Goal: Task Accomplishment & Management: Complete application form

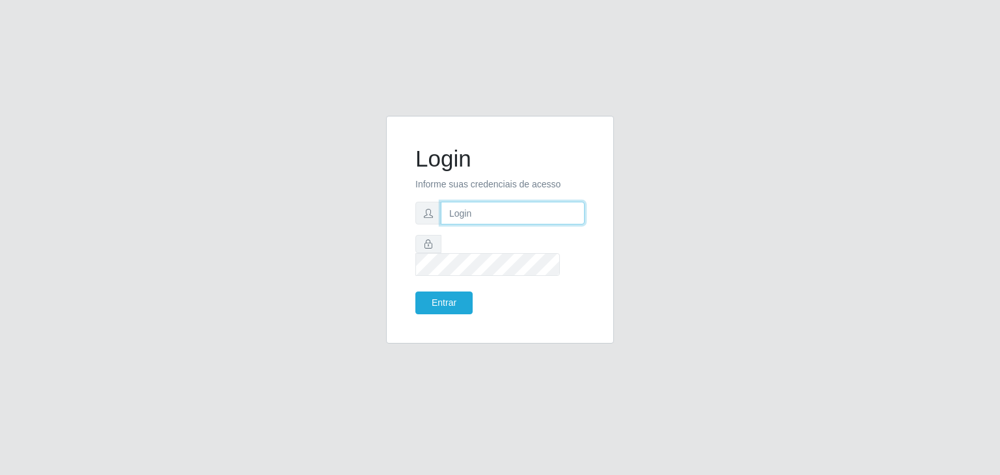
type input "jeisonrede@compras"
click at [548, 225] on input "jeisonrede@compras" at bounding box center [513, 213] width 144 height 23
click at [443, 292] on button "Entrar" at bounding box center [443, 303] width 57 height 23
click at [542, 225] on input "jeisonrede@compras" at bounding box center [513, 213] width 144 height 23
click at [574, 217] on input "jeisonrede@compras" at bounding box center [513, 213] width 144 height 23
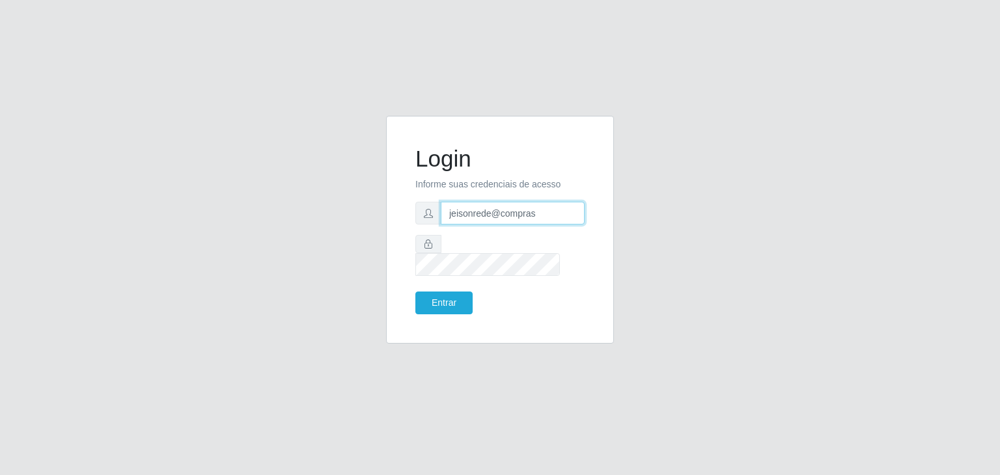
type input "[EMAIL_ADDRESS][DOMAIN_NAME]"
click at [449, 292] on button "Entrar" at bounding box center [443, 303] width 57 height 23
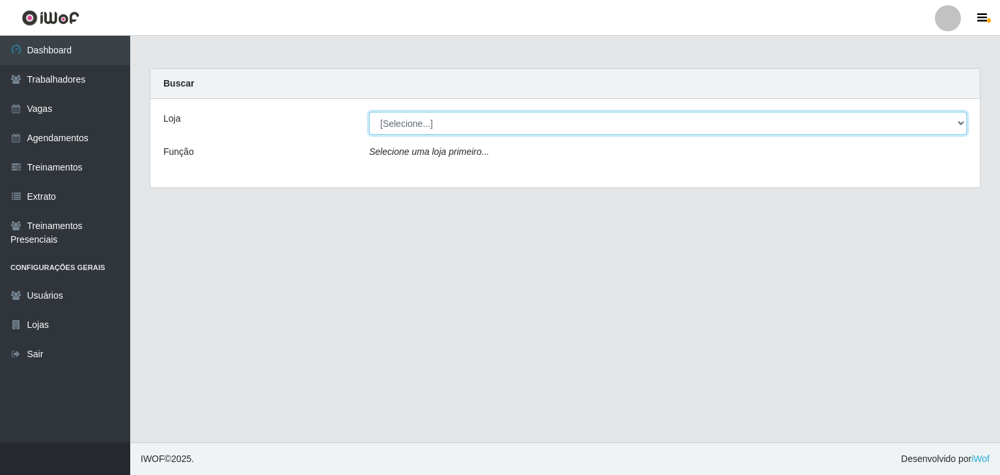
click at [445, 122] on select "[Selecione...] BomQueSó Agreste - Loja 1 BomQueSó Agreste - Loja 2 BomQueSó Agr…" at bounding box center [668, 123] width 598 height 23
select select "215"
click at [369, 112] on select "[Selecione...] BomQueSó Agreste - Loja 1 BomQueSó Agreste - Loja 2 BomQueSó Agr…" at bounding box center [668, 123] width 598 height 23
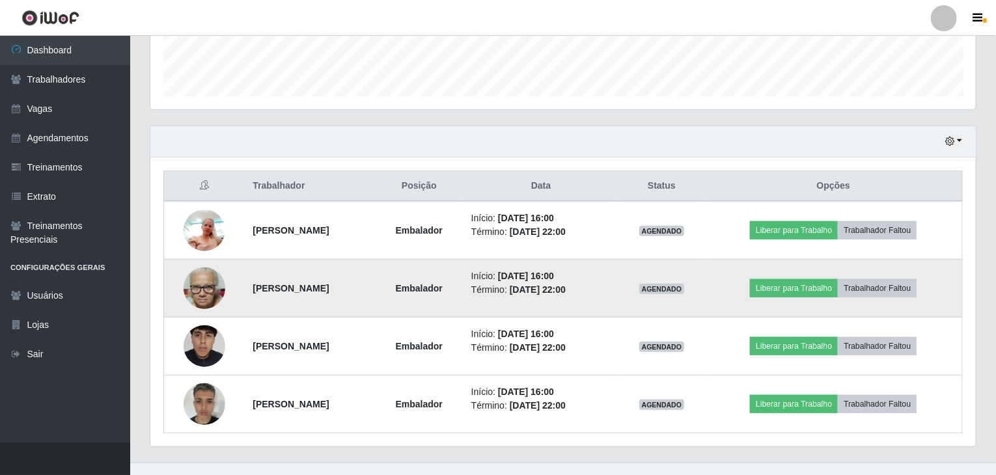
scroll to position [387, 0]
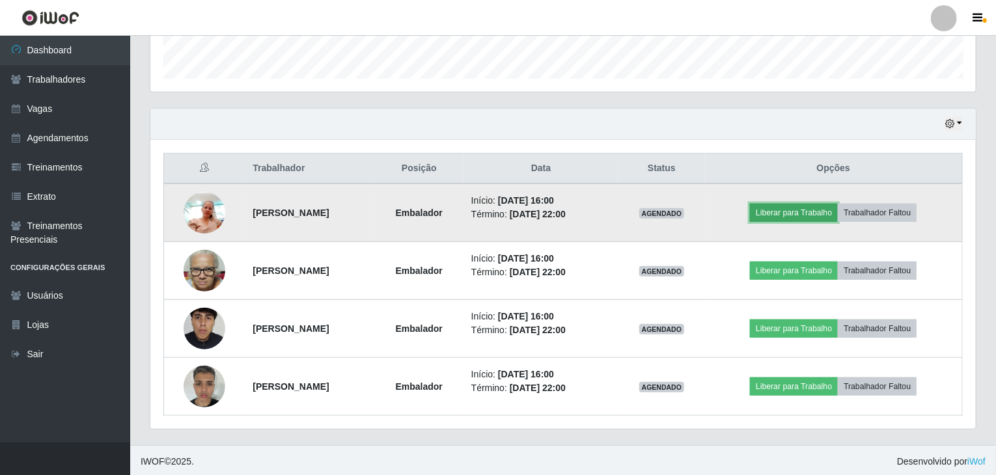
click at [836, 216] on button "Liberar para Trabalho" at bounding box center [794, 213] width 88 height 18
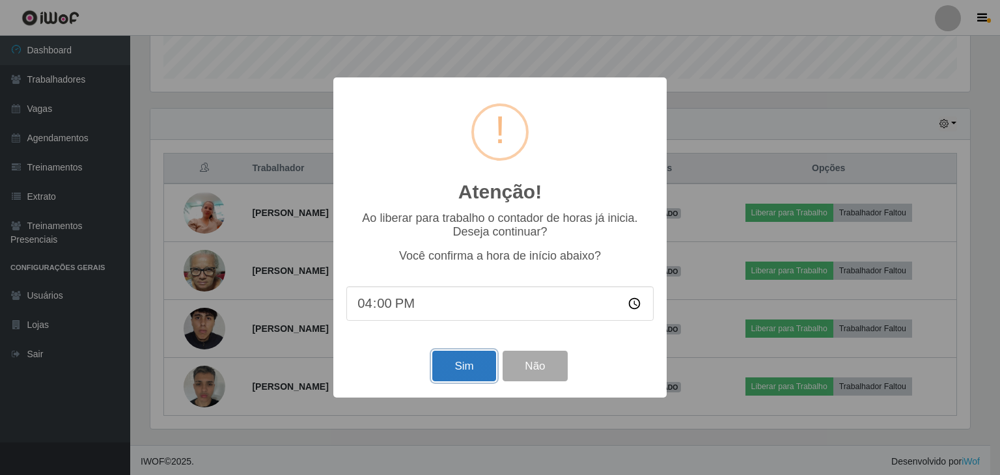
click at [471, 378] on button "Sim" at bounding box center [463, 366] width 63 height 31
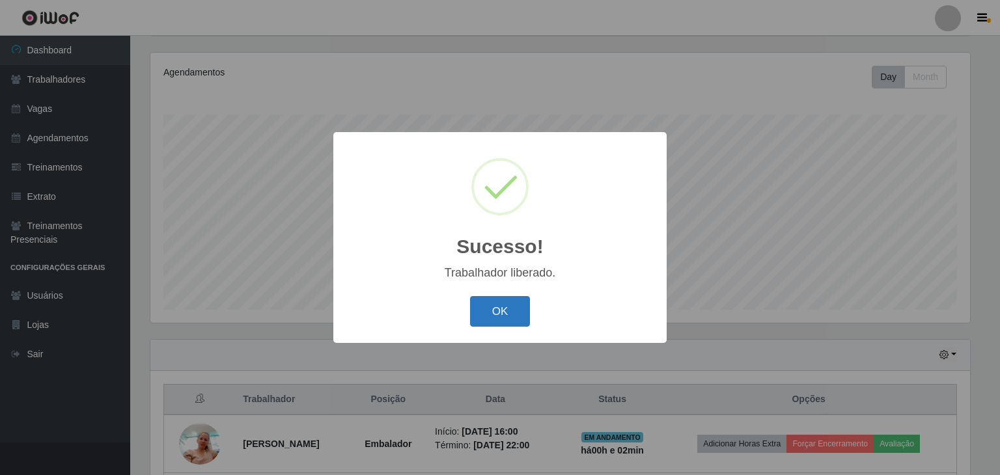
drag, startPoint x: 520, startPoint y: 298, endPoint x: 512, endPoint y: 304, distance: 9.8
click at [516, 300] on button "OK" at bounding box center [500, 311] width 61 height 31
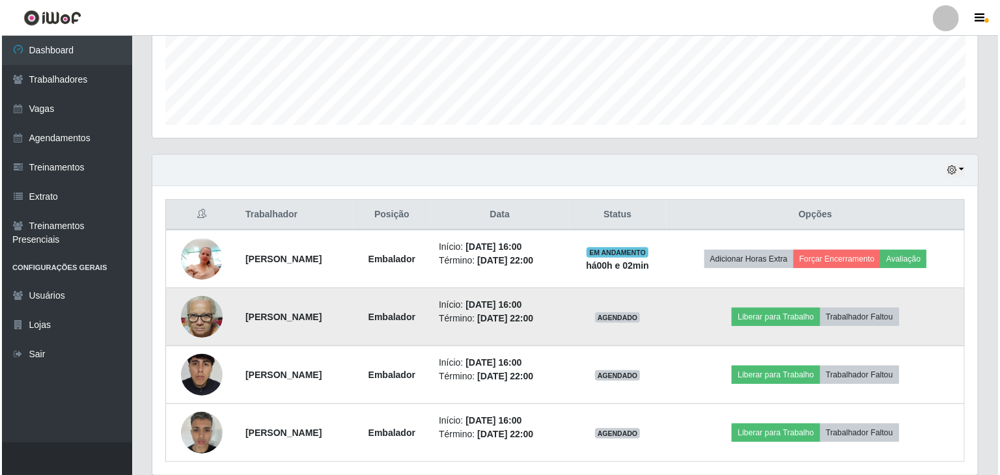
scroll to position [387, 0]
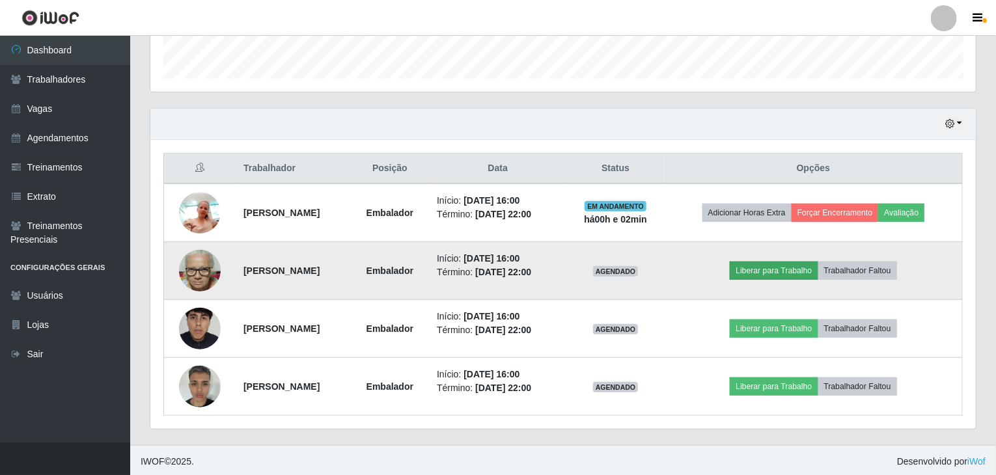
drag, startPoint x: 805, startPoint y: 253, endPoint x: 799, endPoint y: 261, distance: 9.8
click at [800, 259] on td "Liberar para Trabalho Trabalhador Faltou" at bounding box center [814, 271] width 298 height 58
click at [798, 262] on button "Liberar para Trabalho" at bounding box center [774, 271] width 88 height 18
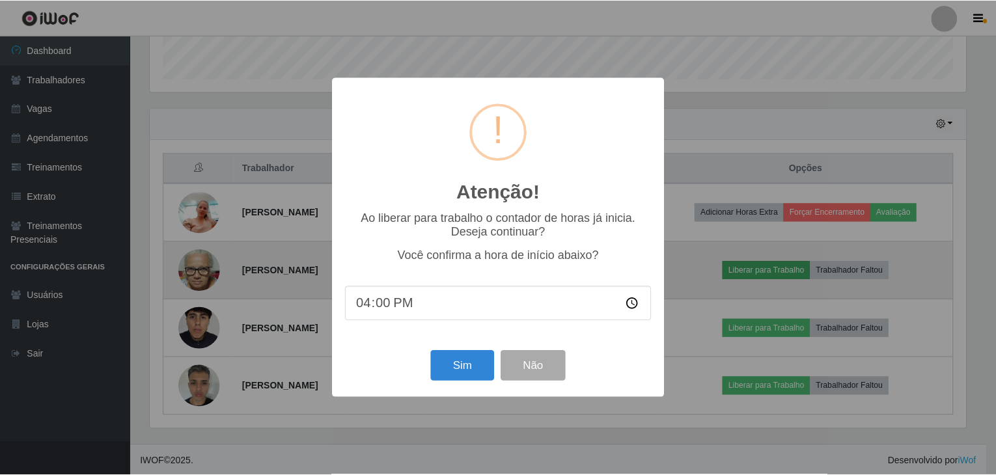
scroll to position [270, 820]
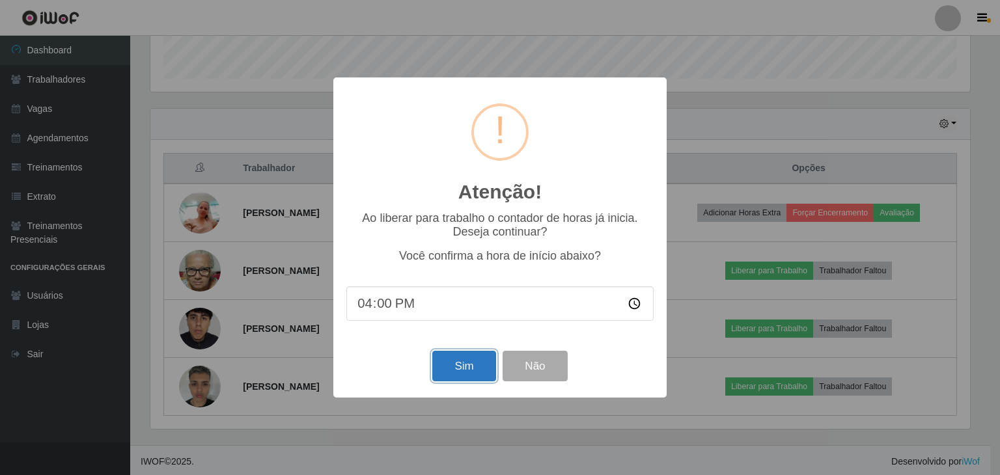
click at [458, 370] on button "Sim" at bounding box center [463, 366] width 63 height 31
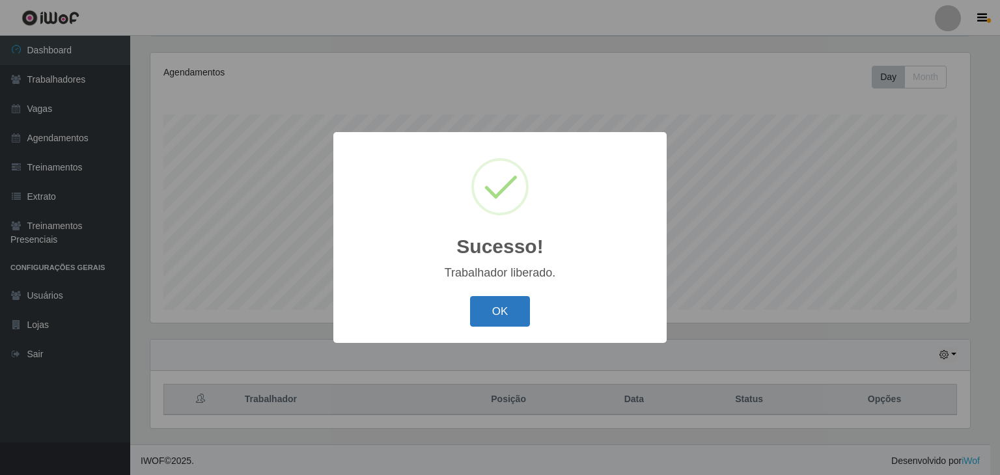
click at [485, 327] on div "OK Cancel" at bounding box center [499, 311] width 307 height 37
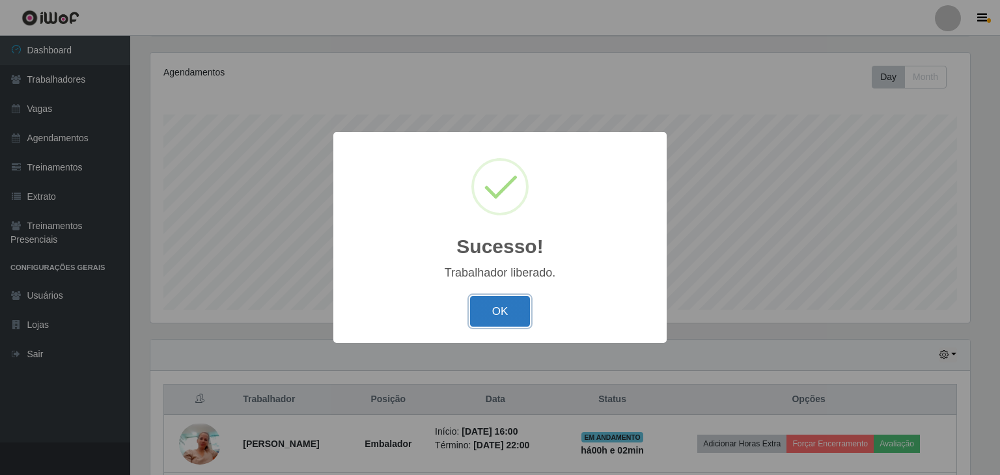
click at [497, 309] on button "OK" at bounding box center [500, 311] width 61 height 31
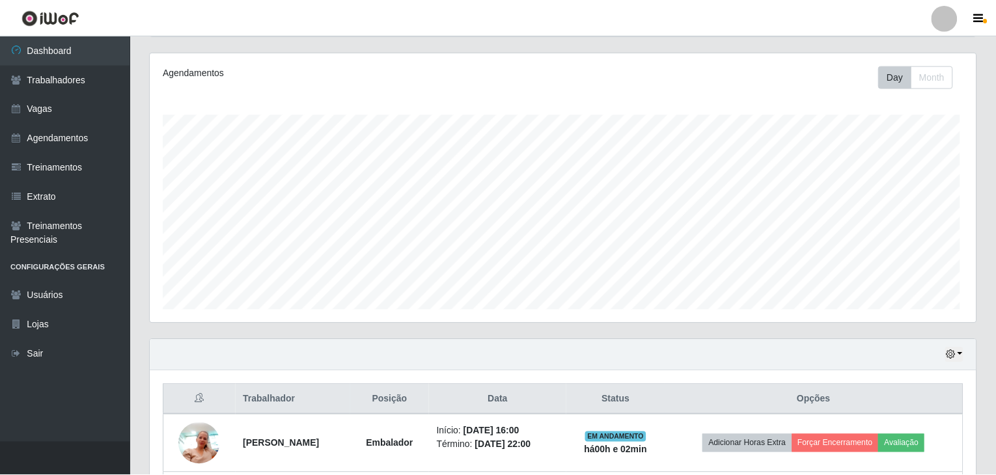
scroll to position [270, 826]
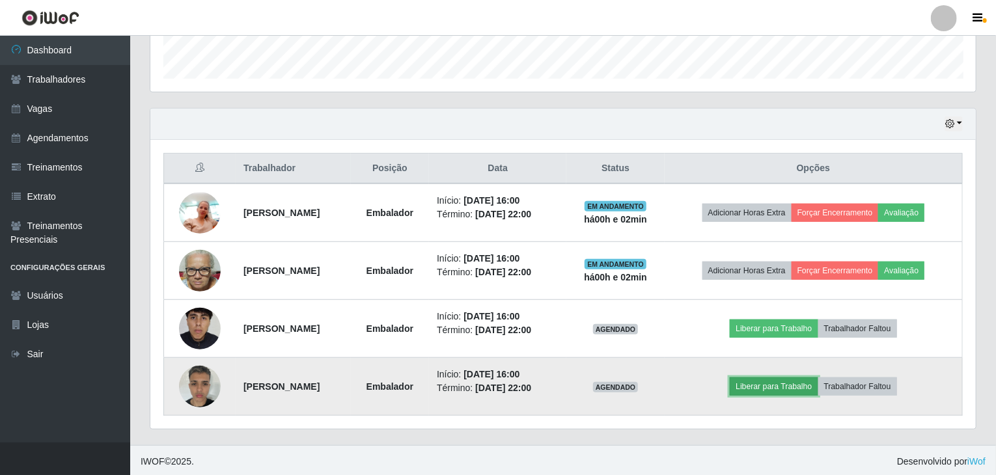
click at [760, 382] on button "Liberar para Trabalho" at bounding box center [774, 387] width 88 height 18
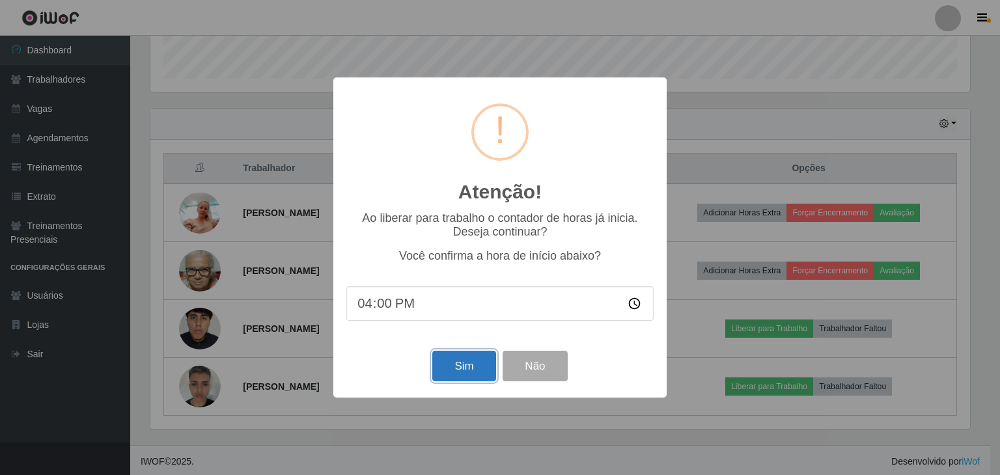
click at [444, 370] on button "Sim" at bounding box center [463, 366] width 63 height 31
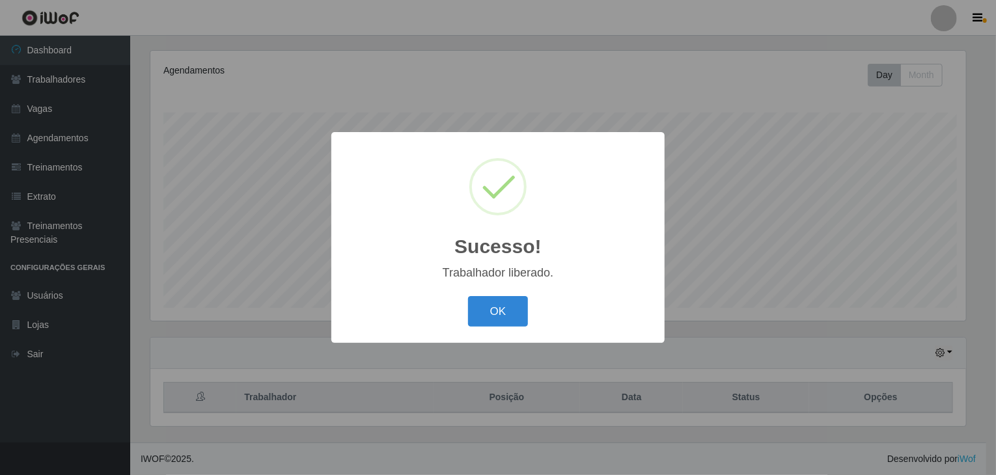
scroll to position [0, 0]
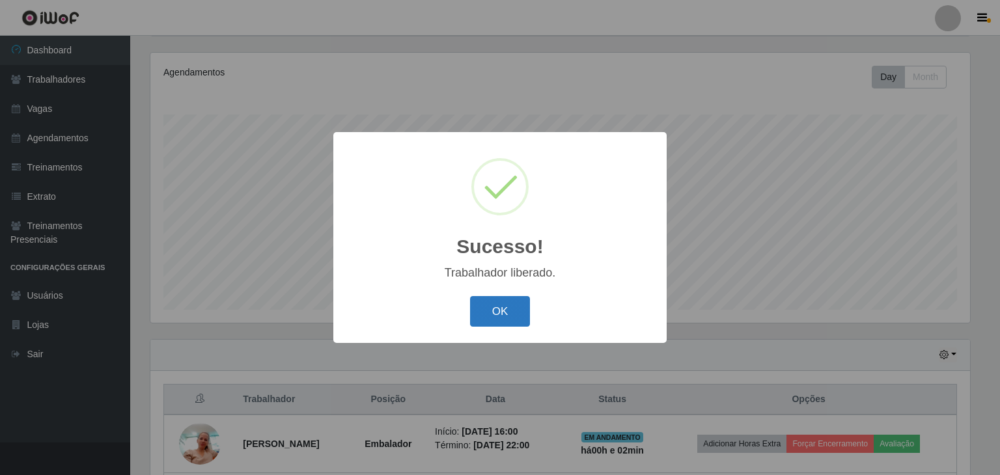
click at [502, 302] on button "OK" at bounding box center [500, 311] width 61 height 31
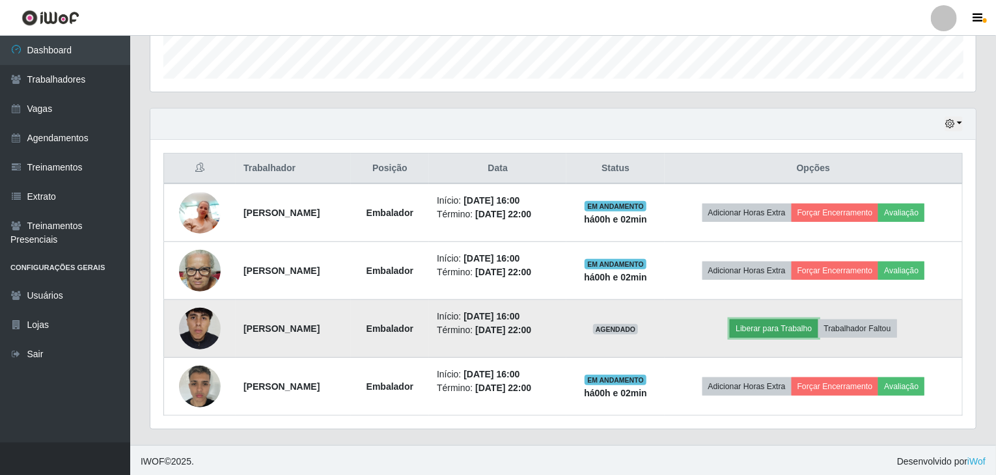
click at [763, 324] on button "Liberar para Trabalho" at bounding box center [774, 329] width 88 height 18
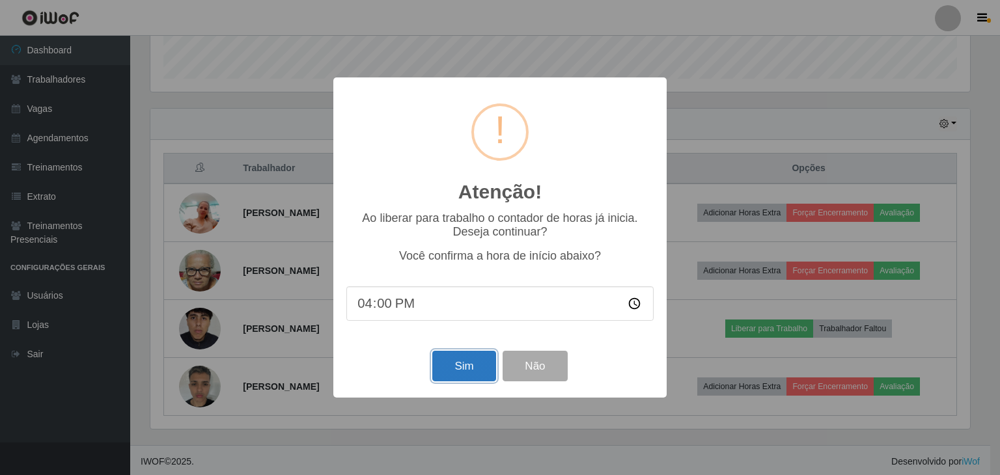
click at [470, 369] on button "Sim" at bounding box center [463, 366] width 63 height 31
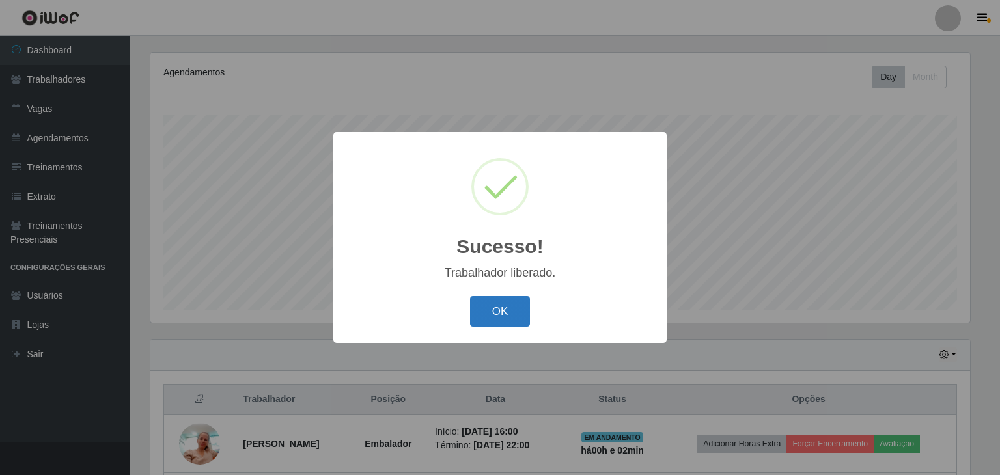
click at [505, 319] on button "OK" at bounding box center [500, 311] width 61 height 31
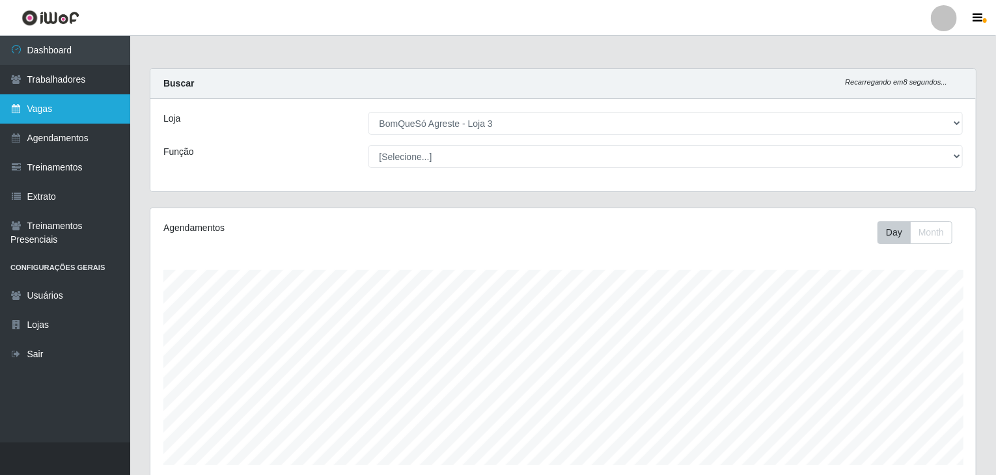
click at [46, 120] on link "Vagas" at bounding box center [65, 108] width 130 height 29
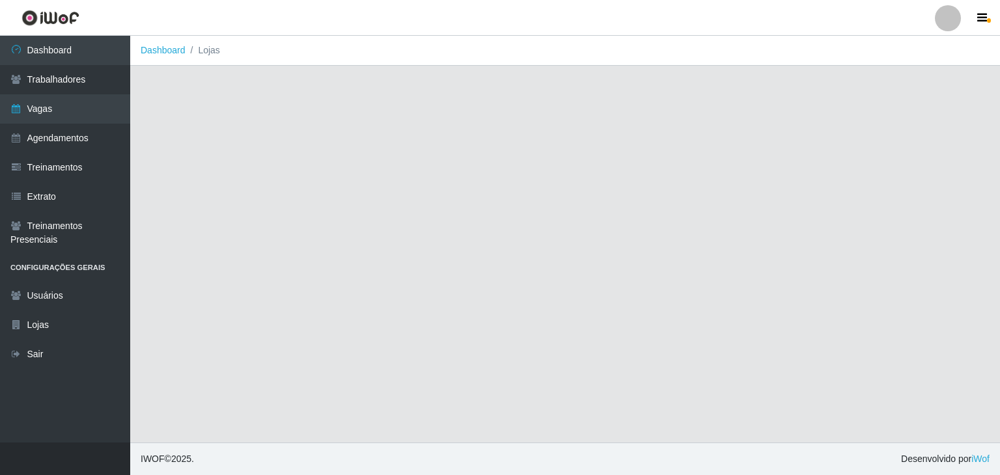
click at [331, 182] on main "Dashboard Lojas" at bounding box center [565, 239] width 870 height 407
click at [943, 19] on div at bounding box center [948, 18] width 26 height 26
click at [889, 96] on button "Sair" at bounding box center [922, 101] width 117 height 27
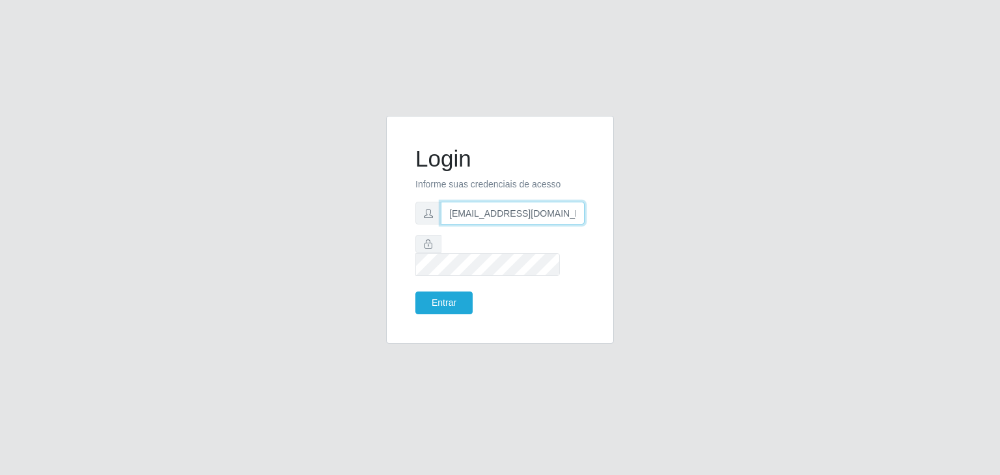
click at [521, 223] on input "[EMAIL_ADDRESS][DOMAIN_NAME]" at bounding box center [513, 213] width 144 height 23
type input "jeisonrede@compras"
click at [467, 297] on button "Entrar" at bounding box center [443, 303] width 57 height 23
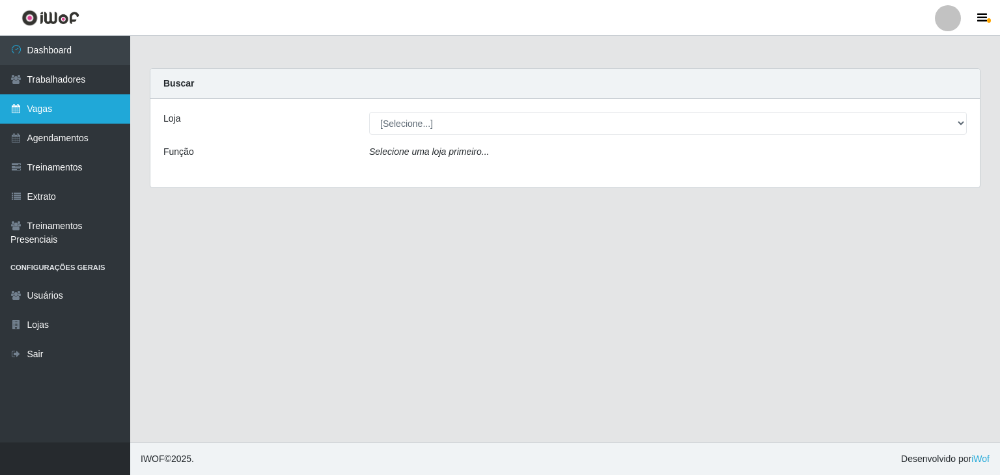
click at [68, 104] on link "Vagas" at bounding box center [65, 108] width 130 height 29
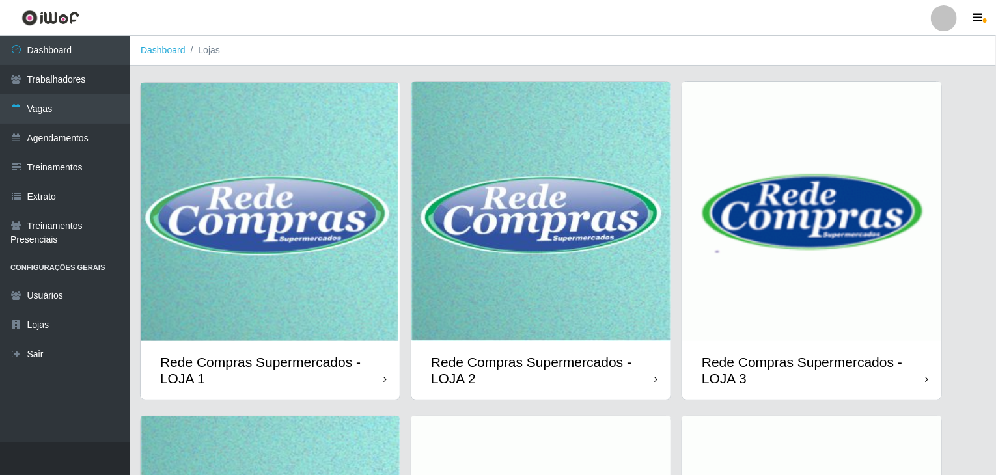
click at [524, 225] on img at bounding box center [541, 211] width 259 height 259
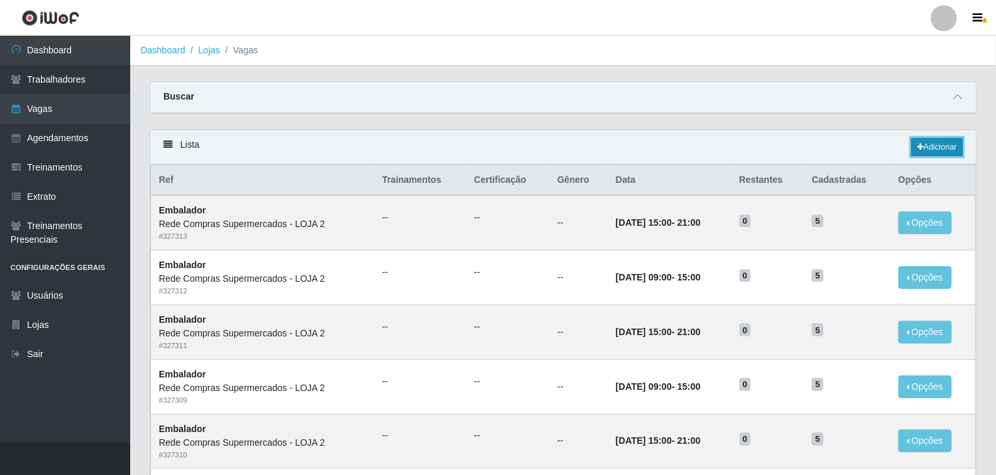
click at [929, 139] on link "Adicionar" at bounding box center [937, 147] width 51 height 18
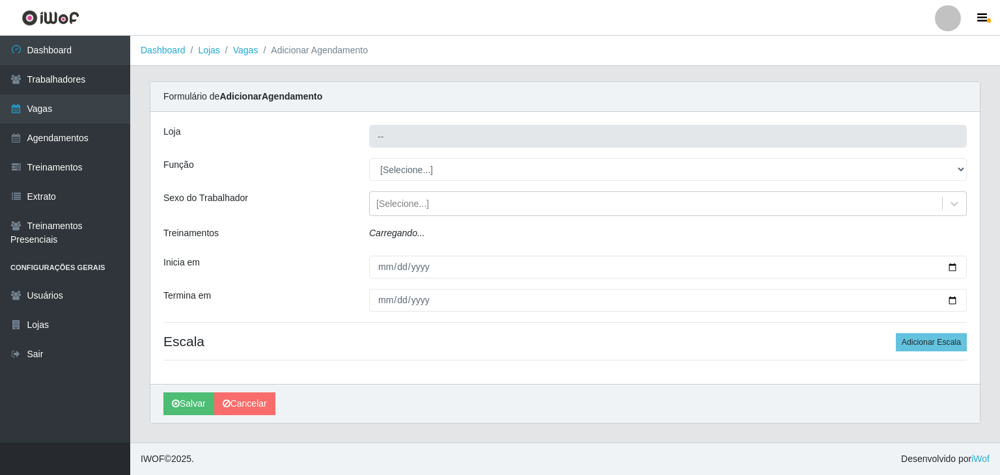
type input "Rede Compras Supermercados - LOJA 2"
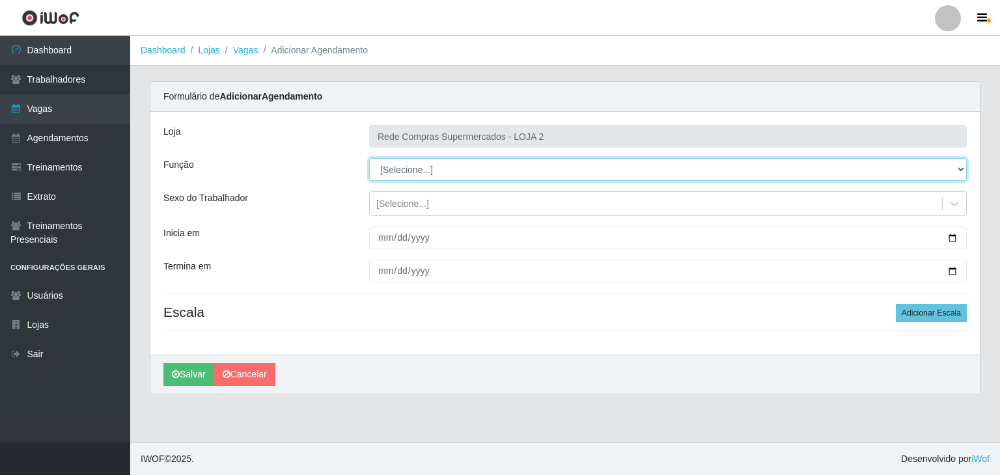
click at [413, 177] on select "[Selecione...] ASG ASG + ASG ++ Balconista Balconista + Balconista ++ Embalador…" at bounding box center [668, 169] width 598 height 23
select select "1"
click at [369, 158] on select "[Selecione...] ASG ASG + ASG ++ Balconista Balconista + Balconista ++ Embalador…" at bounding box center [668, 169] width 598 height 23
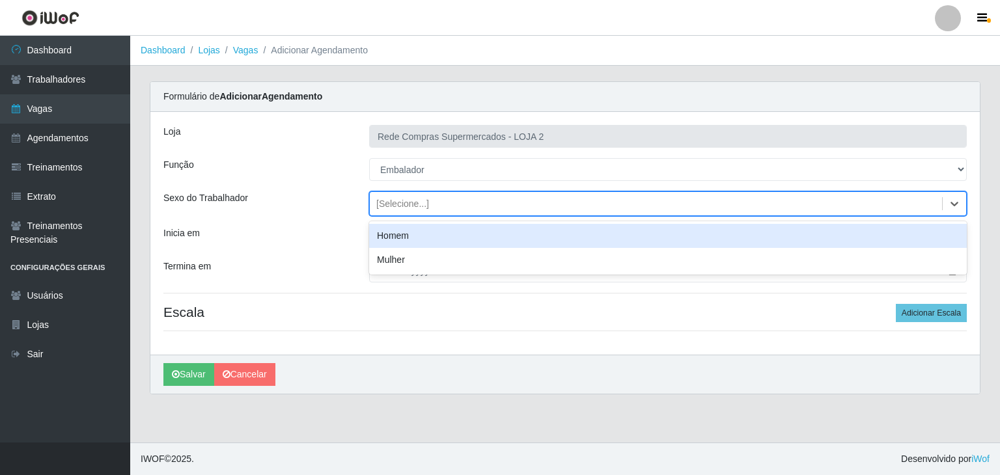
click at [919, 204] on div "[Selecione...]" at bounding box center [656, 203] width 572 height 21
click at [894, 224] on div "Homem" at bounding box center [668, 236] width 598 height 24
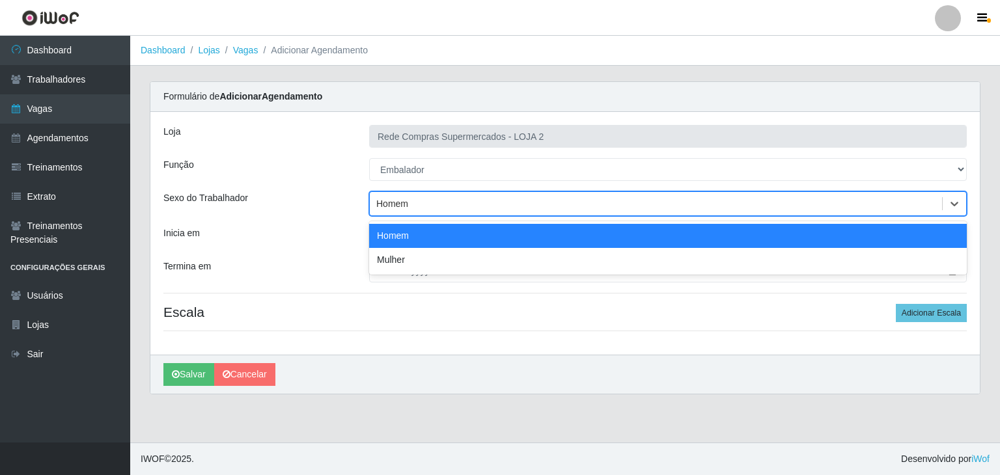
click at [915, 201] on div "Homem" at bounding box center [656, 203] width 572 height 21
click at [906, 204] on div "Homem" at bounding box center [656, 203] width 572 height 21
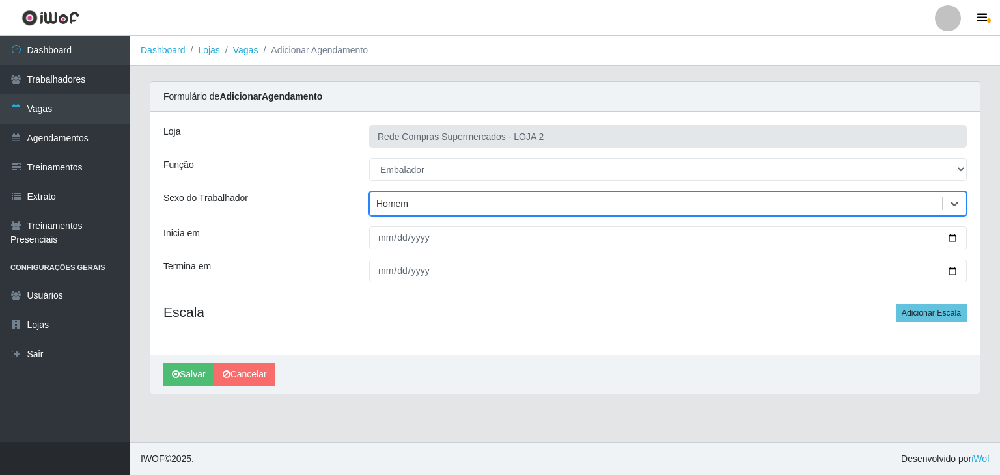
click at [841, 208] on div "Homem" at bounding box center [656, 203] width 572 height 21
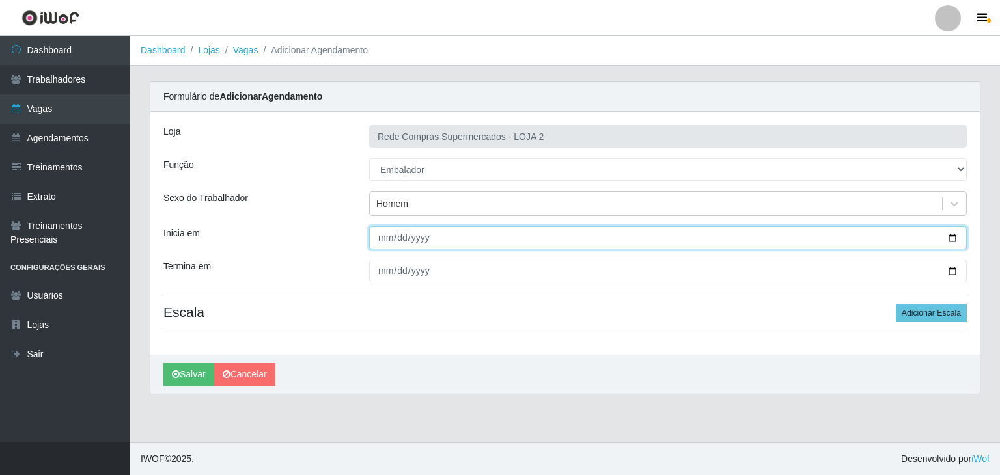
click at [948, 232] on input "Inicia em" at bounding box center [668, 238] width 598 height 23
type input "[DATE]"
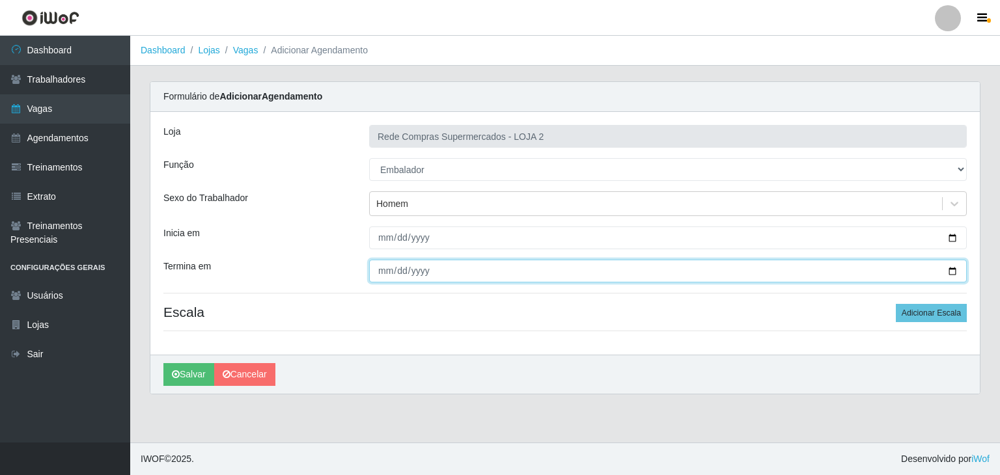
click at [438, 274] on input "Termina em" at bounding box center [668, 271] width 598 height 23
click at [953, 268] on input "Termina em" at bounding box center [668, 271] width 598 height 23
type input "[DATE]"
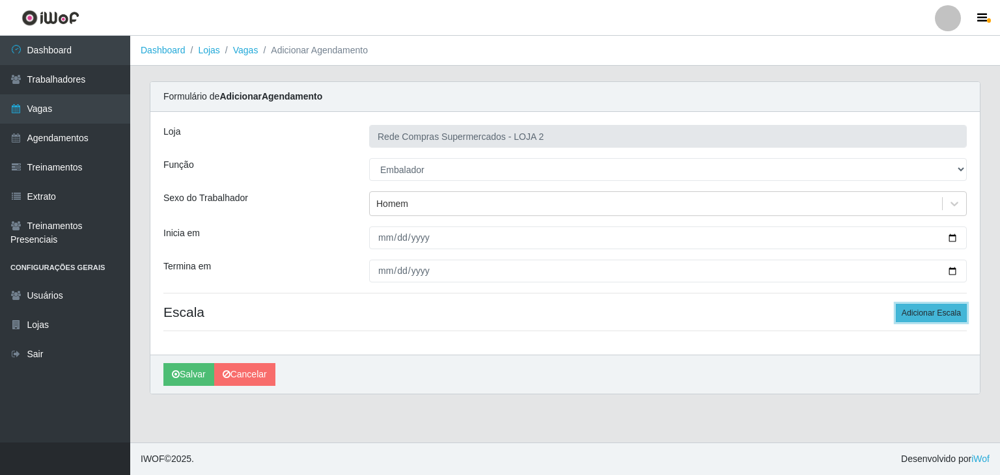
click at [917, 309] on button "Adicionar Escala" at bounding box center [931, 313] width 71 height 18
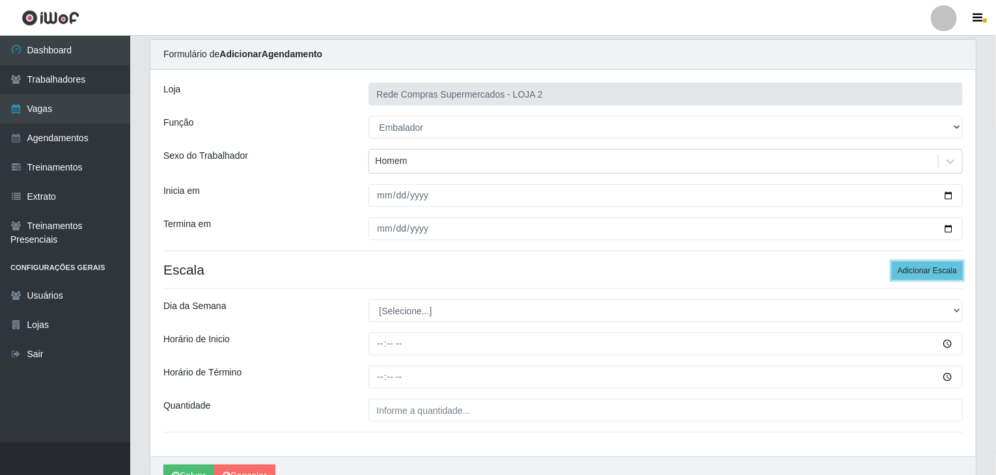
scroll to position [110, 0]
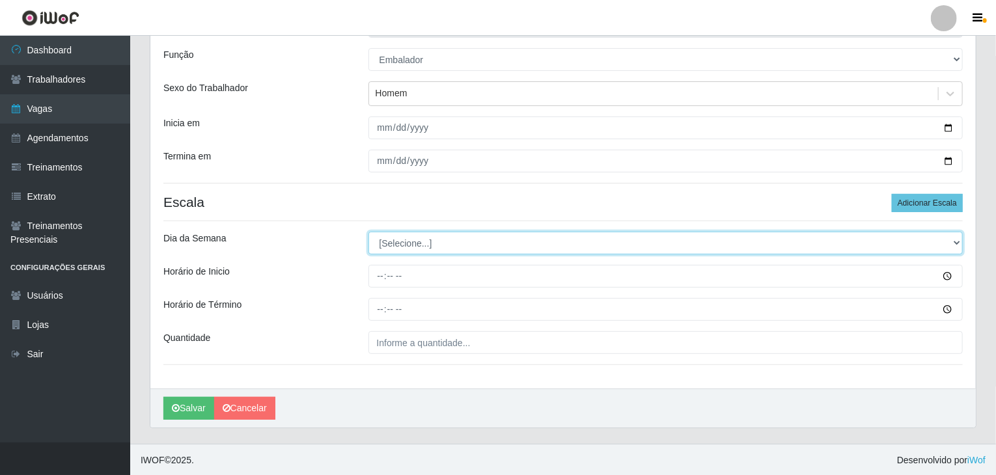
click at [389, 251] on select "[Selecione...] Segunda Terça Quarta Quinta Sexta Sábado Domingo" at bounding box center [666, 243] width 595 height 23
select select "3"
click at [369, 232] on select "[Selecione...] Segunda Terça Quarta Quinta Sexta Sábado Domingo" at bounding box center [666, 243] width 595 height 23
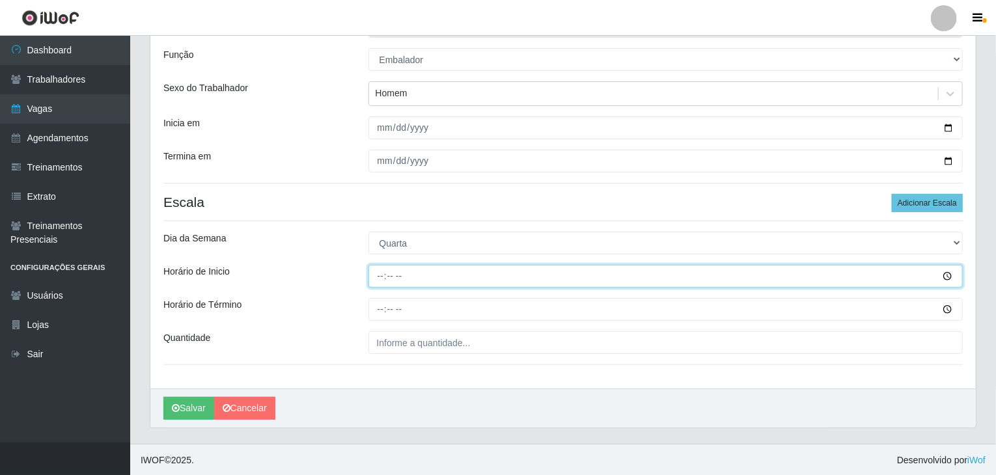
click at [385, 275] on input "Horário de Inicio" at bounding box center [666, 276] width 595 height 23
type input "16:00"
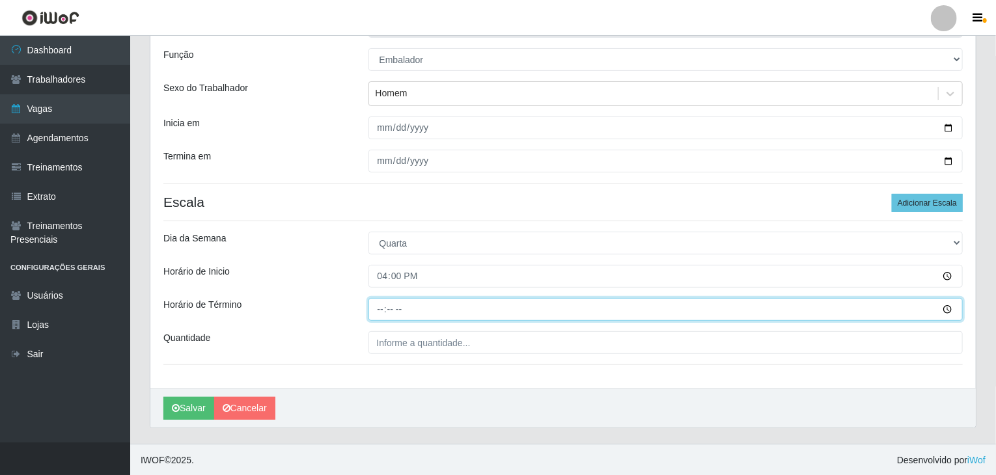
click at [378, 300] on input "Horário de Término" at bounding box center [666, 309] width 595 height 23
type input "22:00"
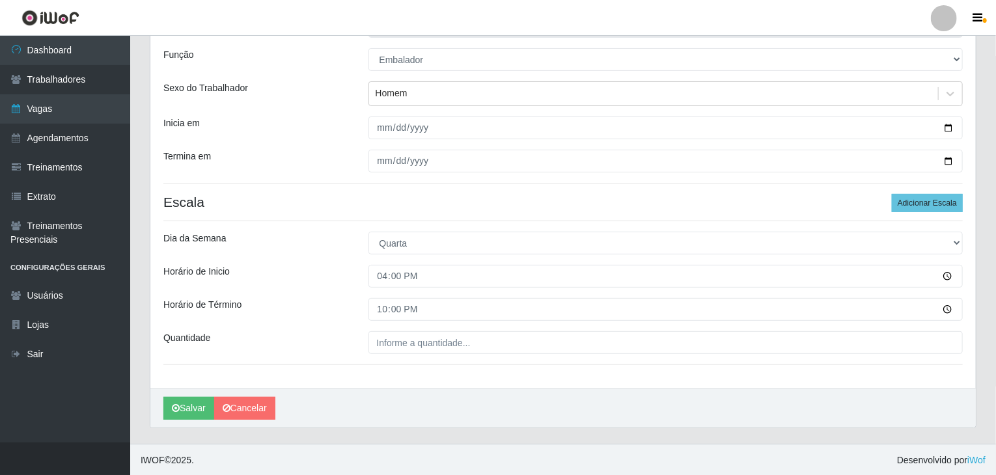
drag, startPoint x: 366, startPoint y: 361, endPoint x: 372, endPoint y: 356, distance: 8.3
click at [370, 358] on div "Loja Rede Compras Supermercados - LOJA 2 Função [Selecione...] ASG ASG + ASG ++…" at bounding box center [563, 195] width 826 height 387
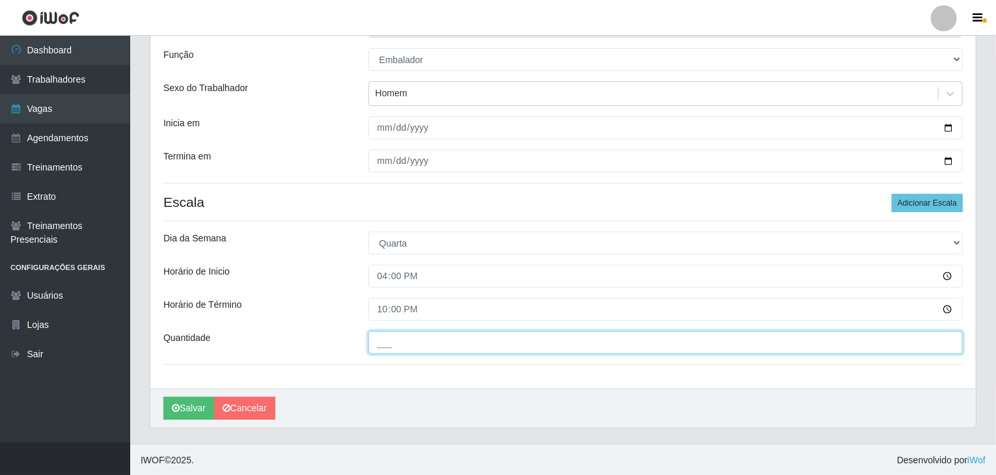
click at [390, 344] on input "___" at bounding box center [666, 342] width 595 height 23
type input "3__"
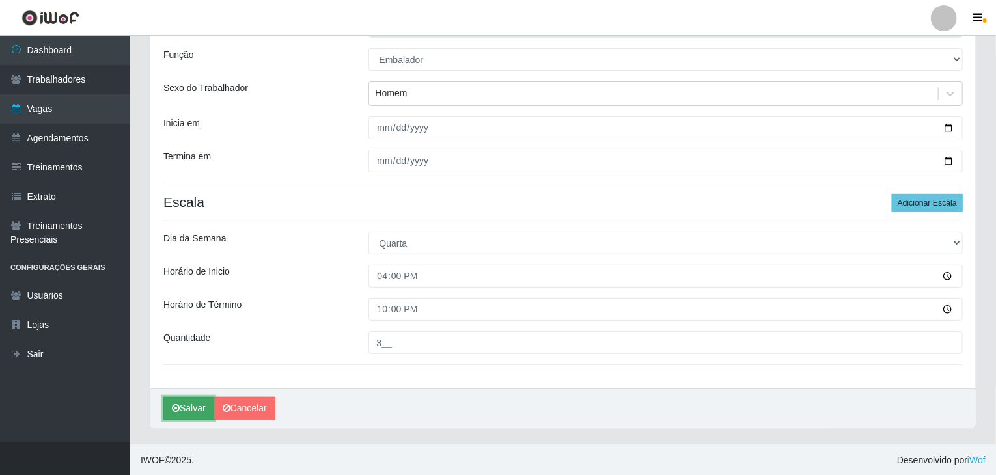
click at [164, 417] on button "Salvar" at bounding box center [188, 408] width 51 height 23
click at [173, 410] on icon "submit" at bounding box center [176, 408] width 8 height 9
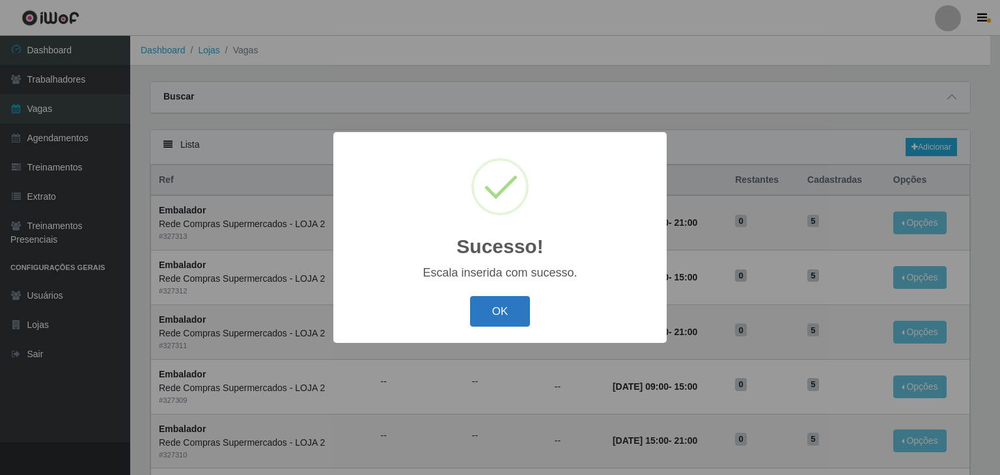
click at [497, 313] on button "OK" at bounding box center [500, 311] width 61 height 31
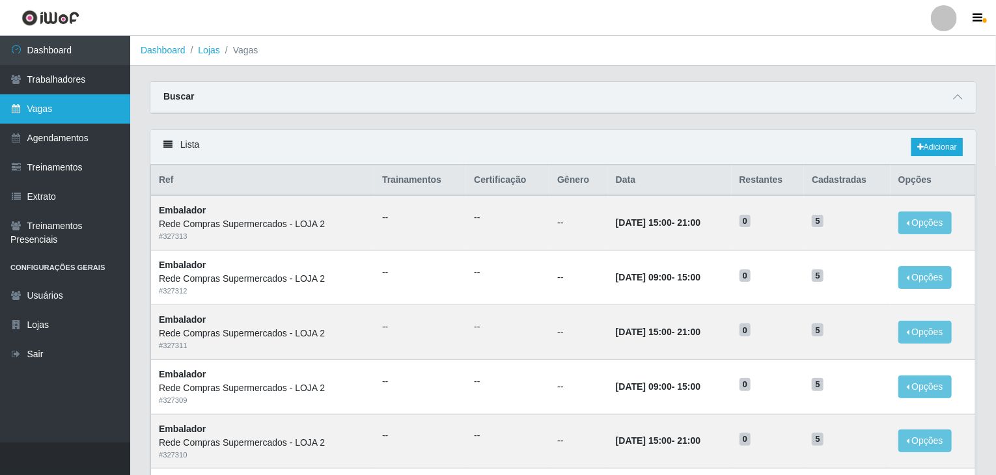
click at [76, 105] on link "Vagas" at bounding box center [65, 108] width 130 height 29
